Goal: Information Seeking & Learning: Check status

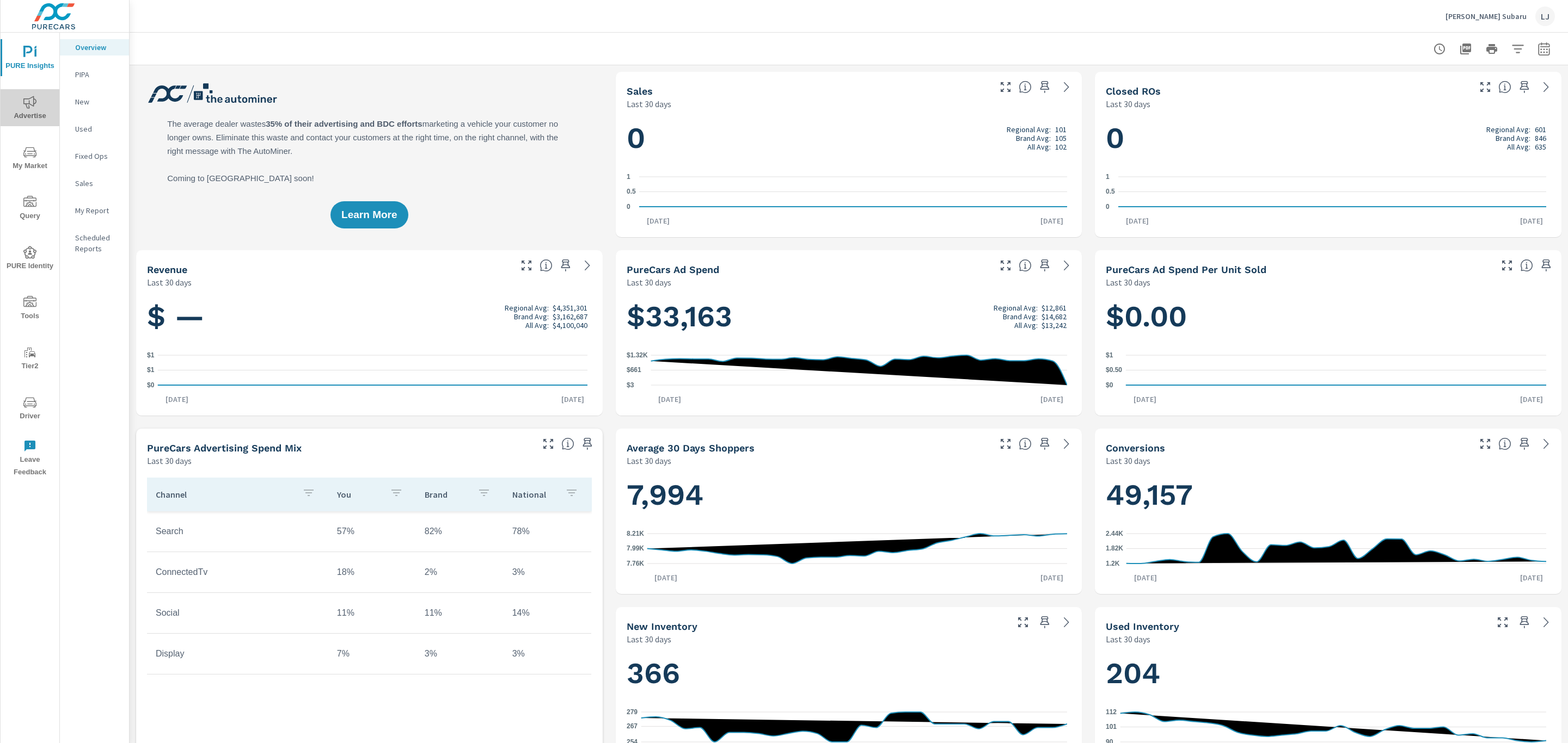
click at [40, 116] on span "Advertise" at bounding box center [29, 109] width 53 height 27
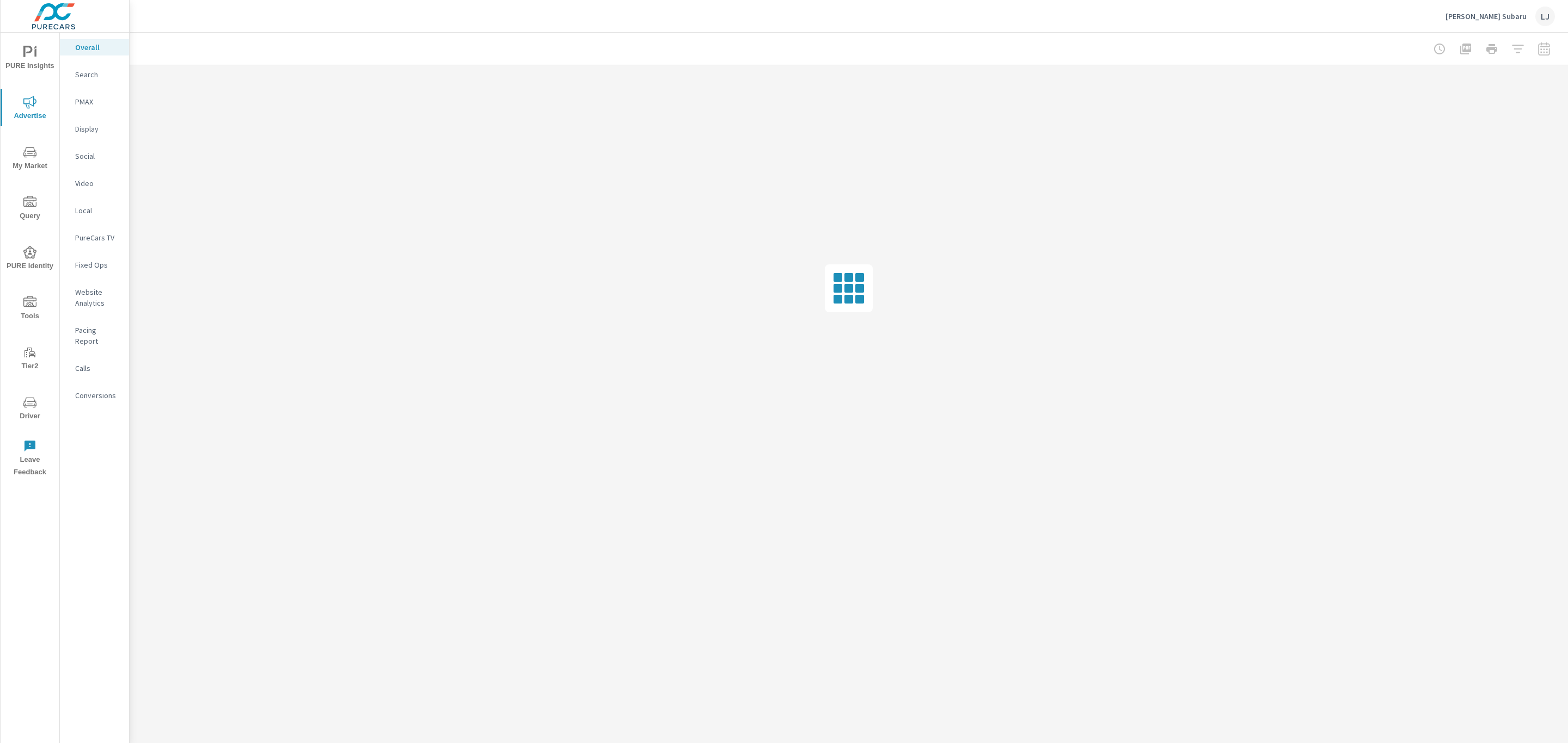
click at [97, 152] on p "Social" at bounding box center [97, 156] width 45 height 11
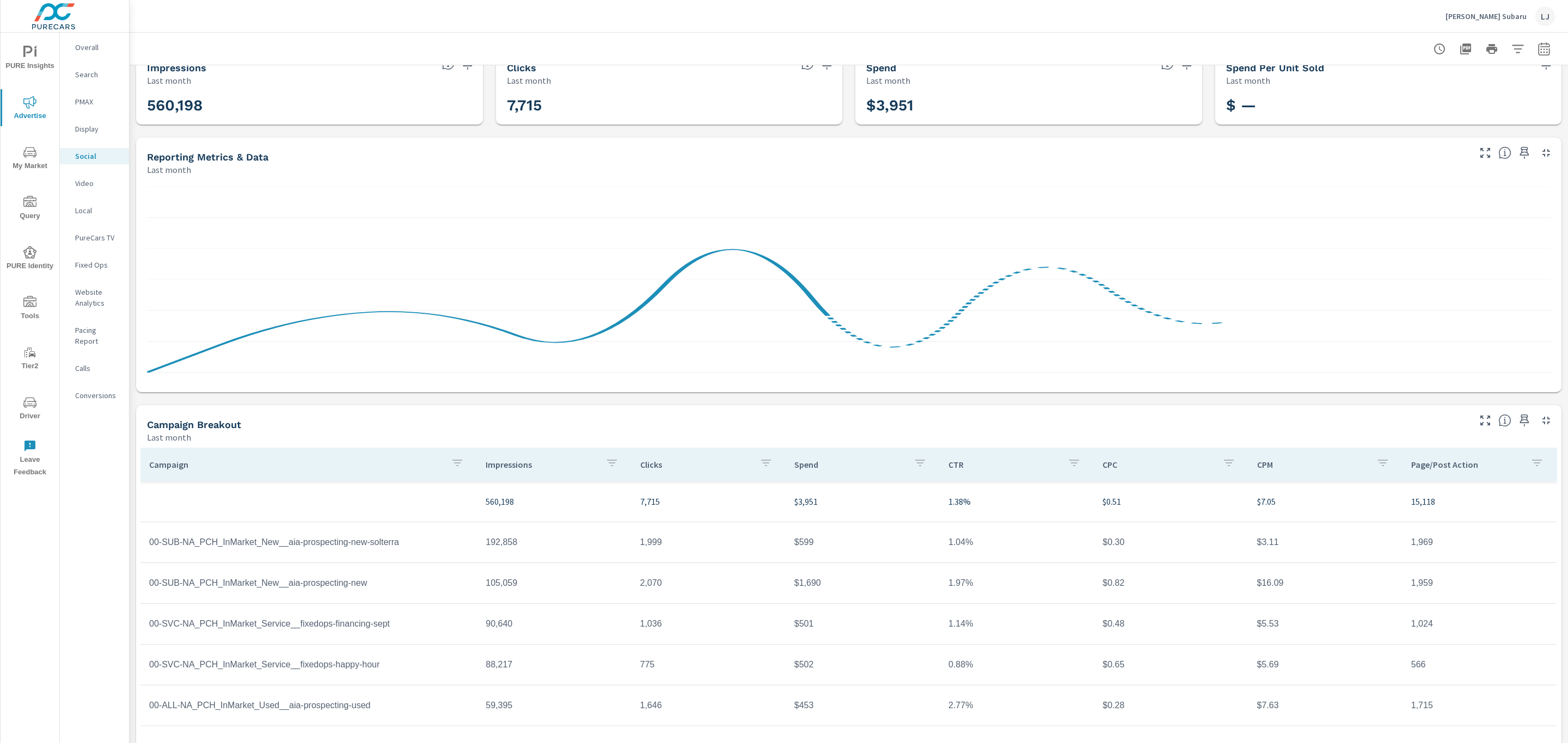
scroll to position [36, 0]
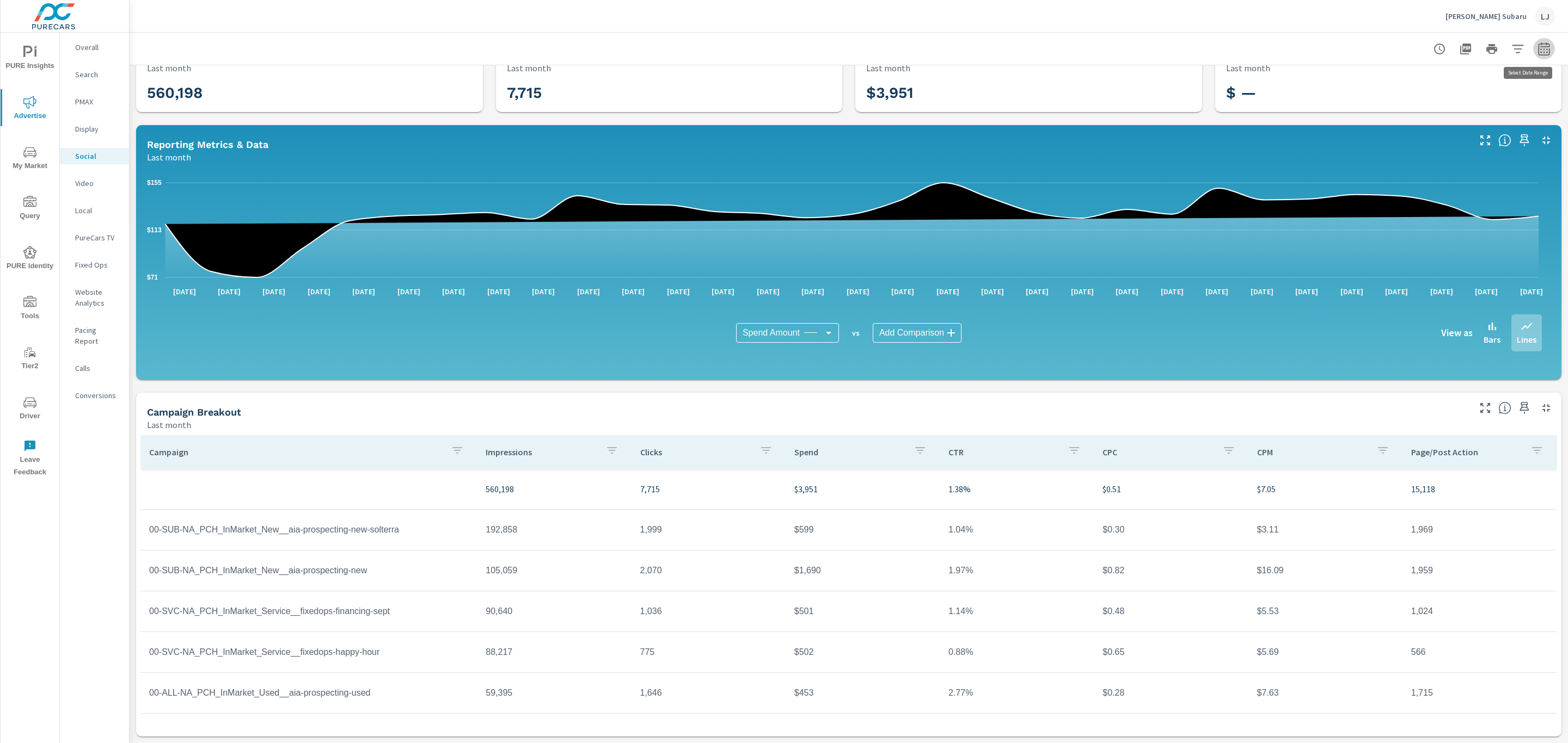
click at [1537, 48] on icon "button" at bounding box center [1543, 49] width 13 height 13
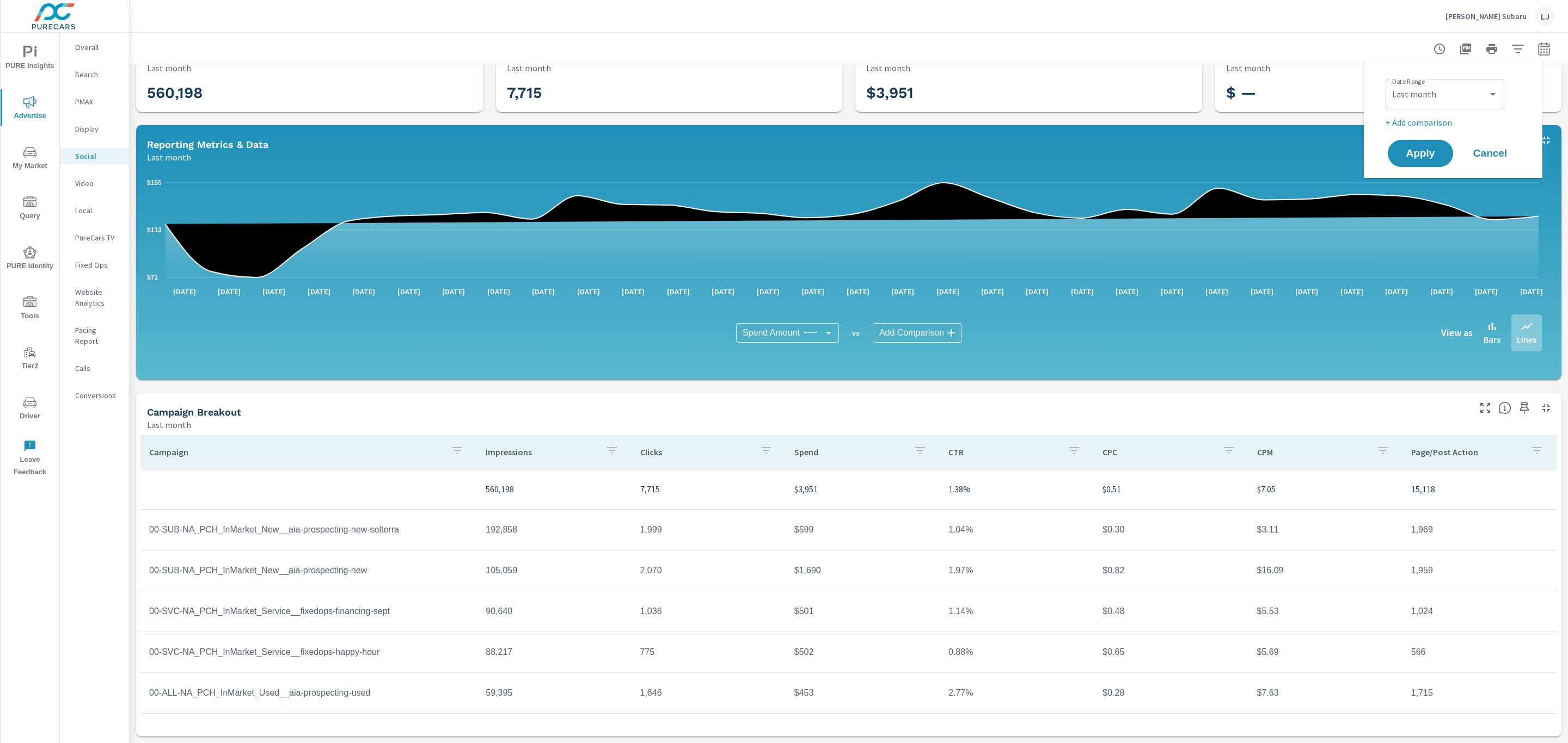
click at [1503, 91] on div "Custom [DATE] Last week Last 7 days Last 14 days Last 30 days Last 45 days Last…" at bounding box center [1445, 94] width 118 height 30
click at [1488, 90] on select "Custom [DATE] Last week Last 7 days Last 14 days Last 30 days Last 45 days Last…" at bounding box center [1444, 94] width 109 height 22
click at [1390, 83] on select "Custom [DATE] Last week Last 7 days Last 14 days Last 30 days Last 45 days Last…" at bounding box center [1444, 94] width 109 height 22
select select "Month to date"
click at [1433, 157] on span "Apply" at bounding box center [1421, 154] width 45 height 11
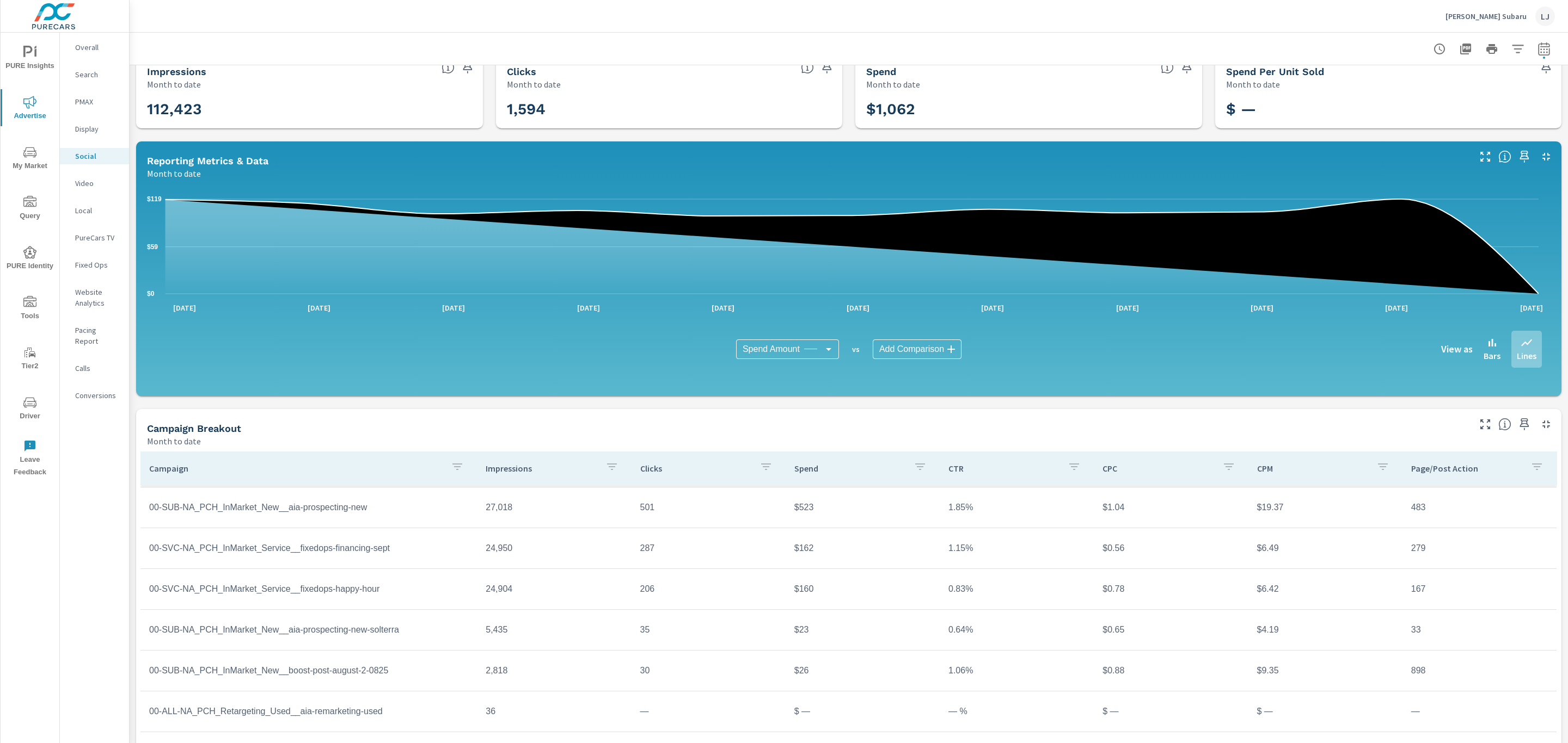
scroll to position [36, 0]
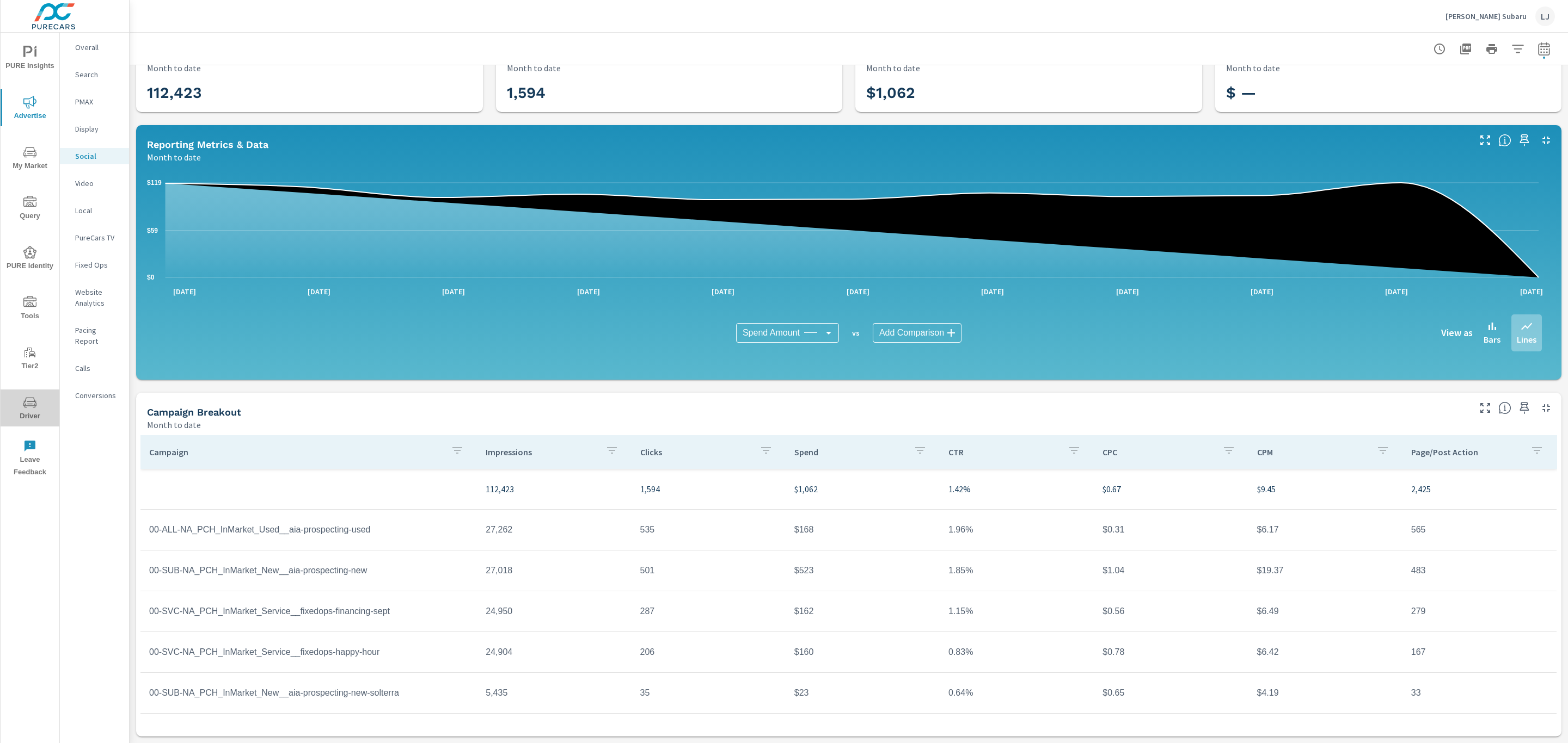
click at [36, 394] on button "Driver" at bounding box center [30, 408] width 59 height 37
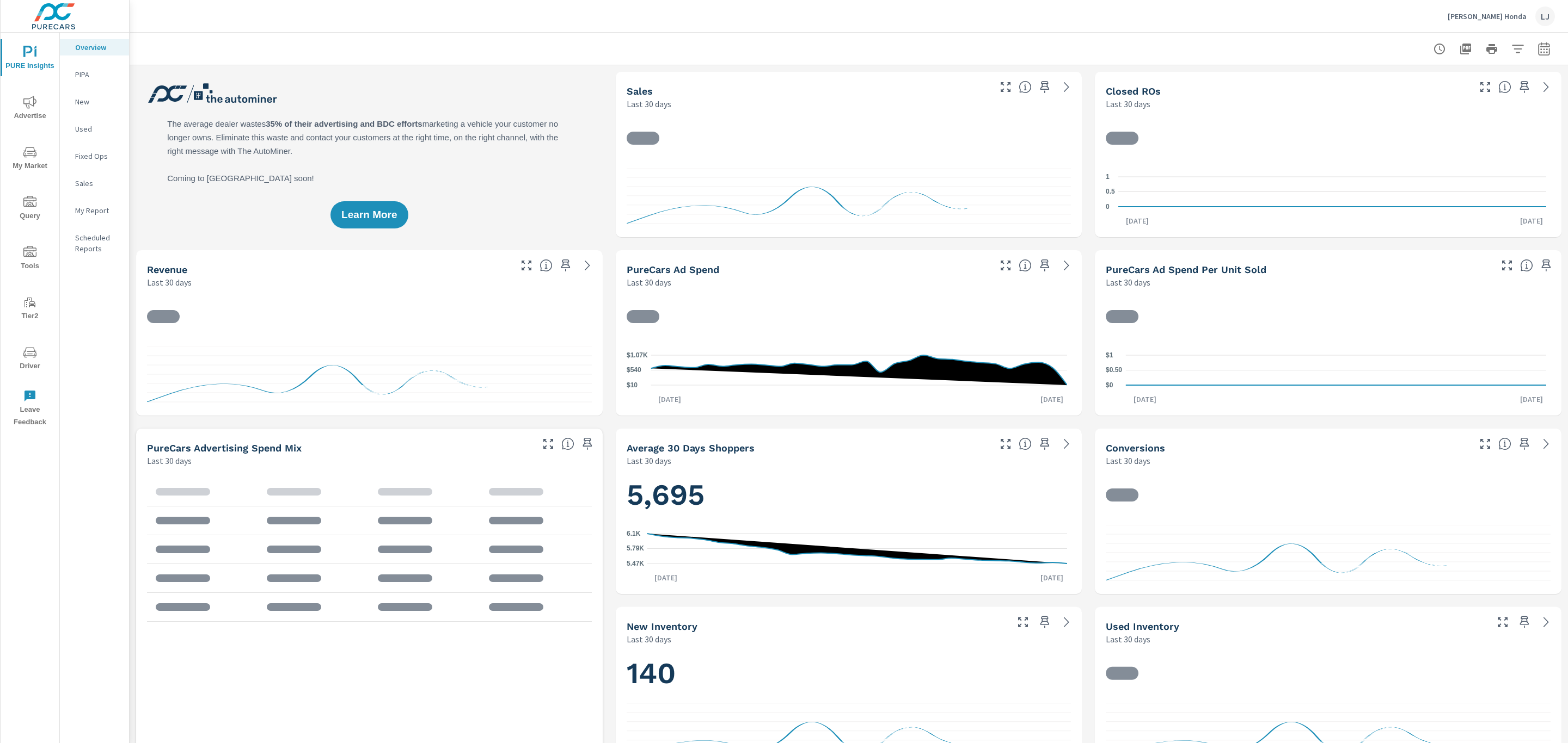
click at [34, 111] on span "Advertise" at bounding box center [29, 109] width 53 height 27
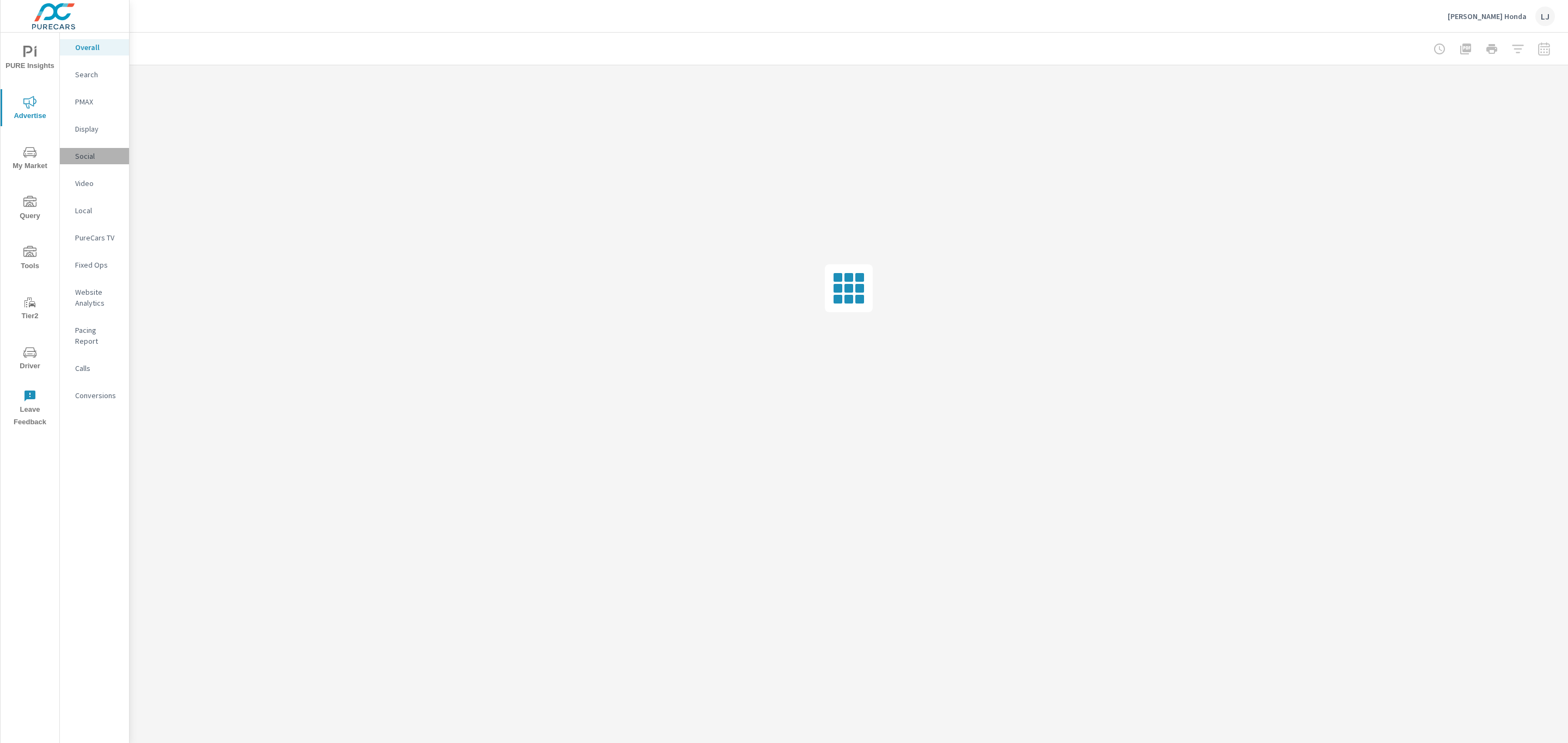
click at [108, 155] on p "Social" at bounding box center [97, 156] width 45 height 11
